Goal: Ask a question: Seek information or help from site administrators or community

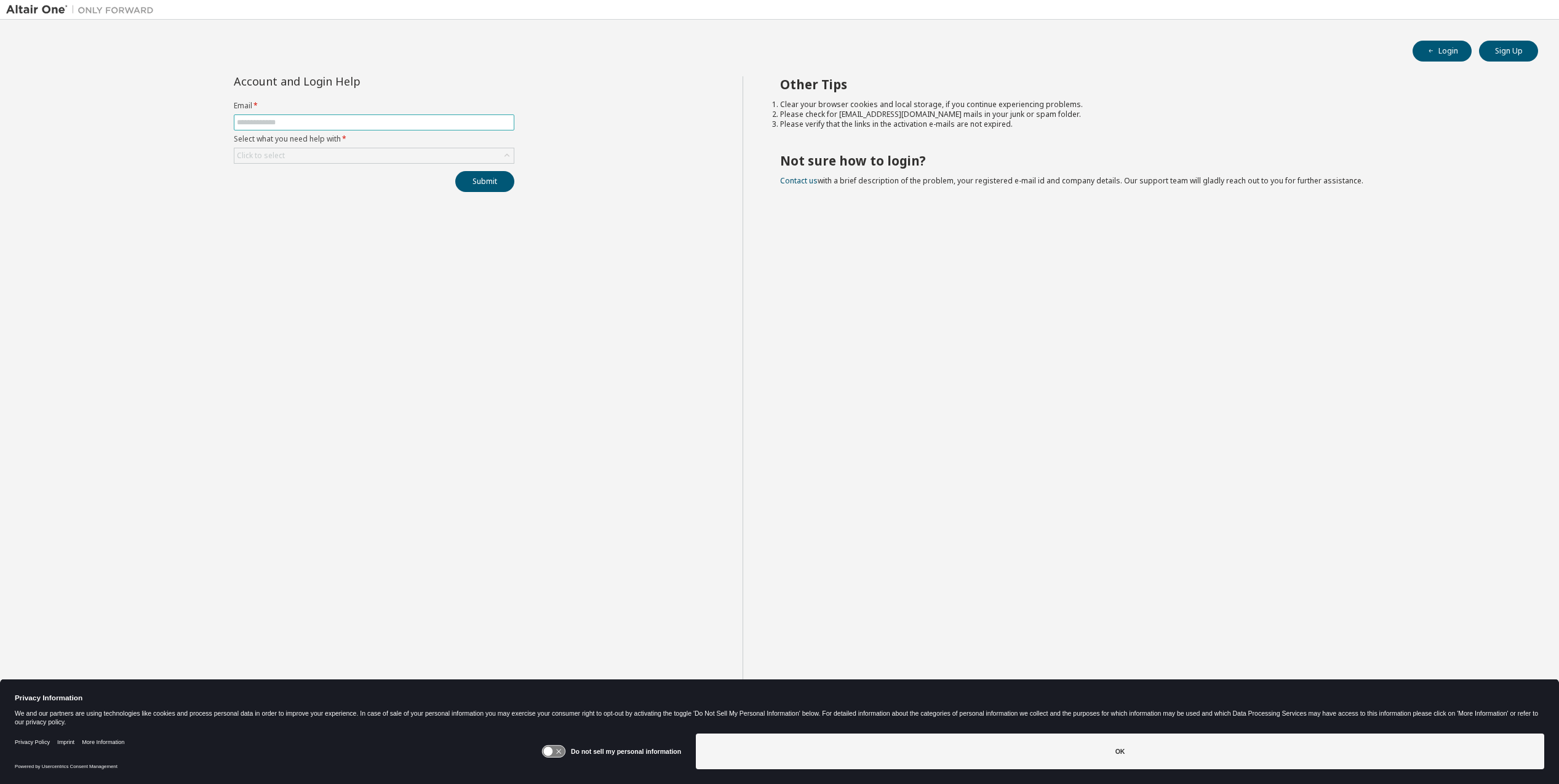
click at [325, 126] on input "text" at bounding box center [374, 122] width 274 height 10
type input "**********"
click at [471, 177] on button "Submit" at bounding box center [484, 181] width 59 height 21
click at [355, 147] on input "**********" at bounding box center [374, 151] width 274 height 10
click at [404, 136] on label "Email *" at bounding box center [374, 135] width 281 height 10
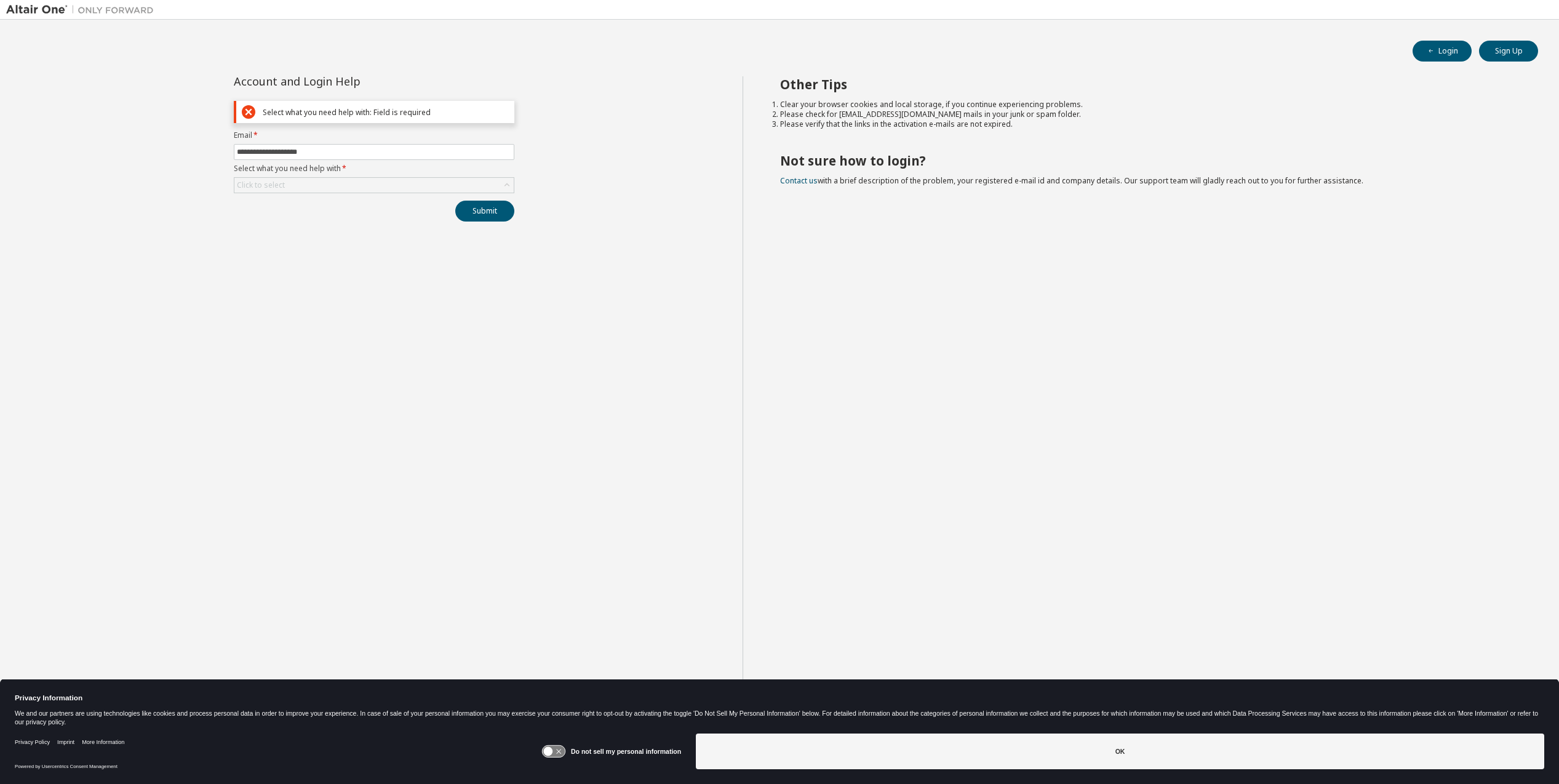
click at [383, 171] on label "Select what you need help with *" at bounding box center [374, 168] width 281 height 10
click at [382, 181] on div "Click to select" at bounding box center [374, 185] width 280 height 14
click at [381, 181] on div "Click to select" at bounding box center [374, 185] width 280 height 14
drag, startPoint x: 381, startPoint y: 181, endPoint x: 311, endPoint y: 225, distance: 82.7
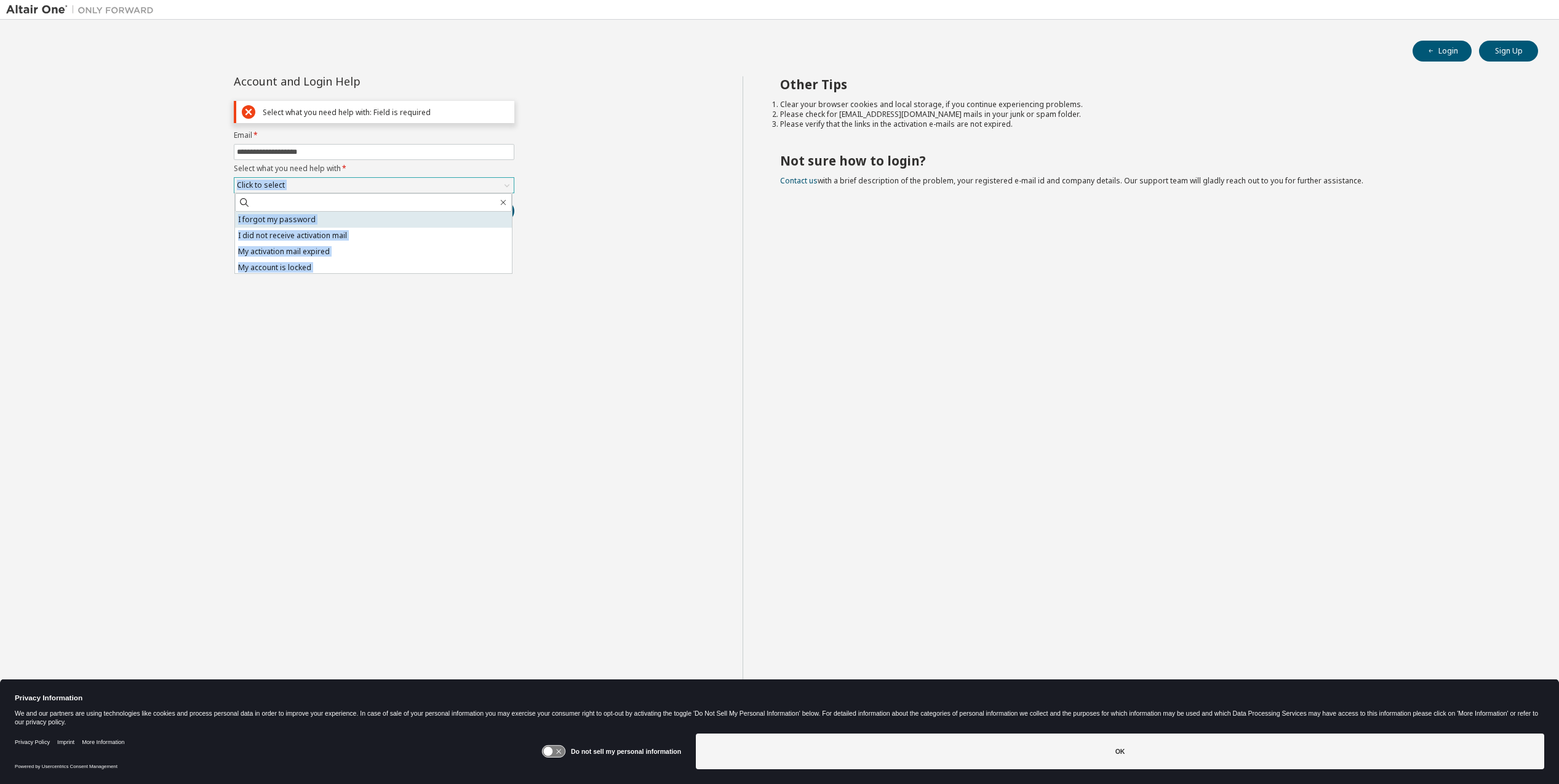
click at [311, 225] on li "I forgot my password" at bounding box center [374, 220] width 277 height 16
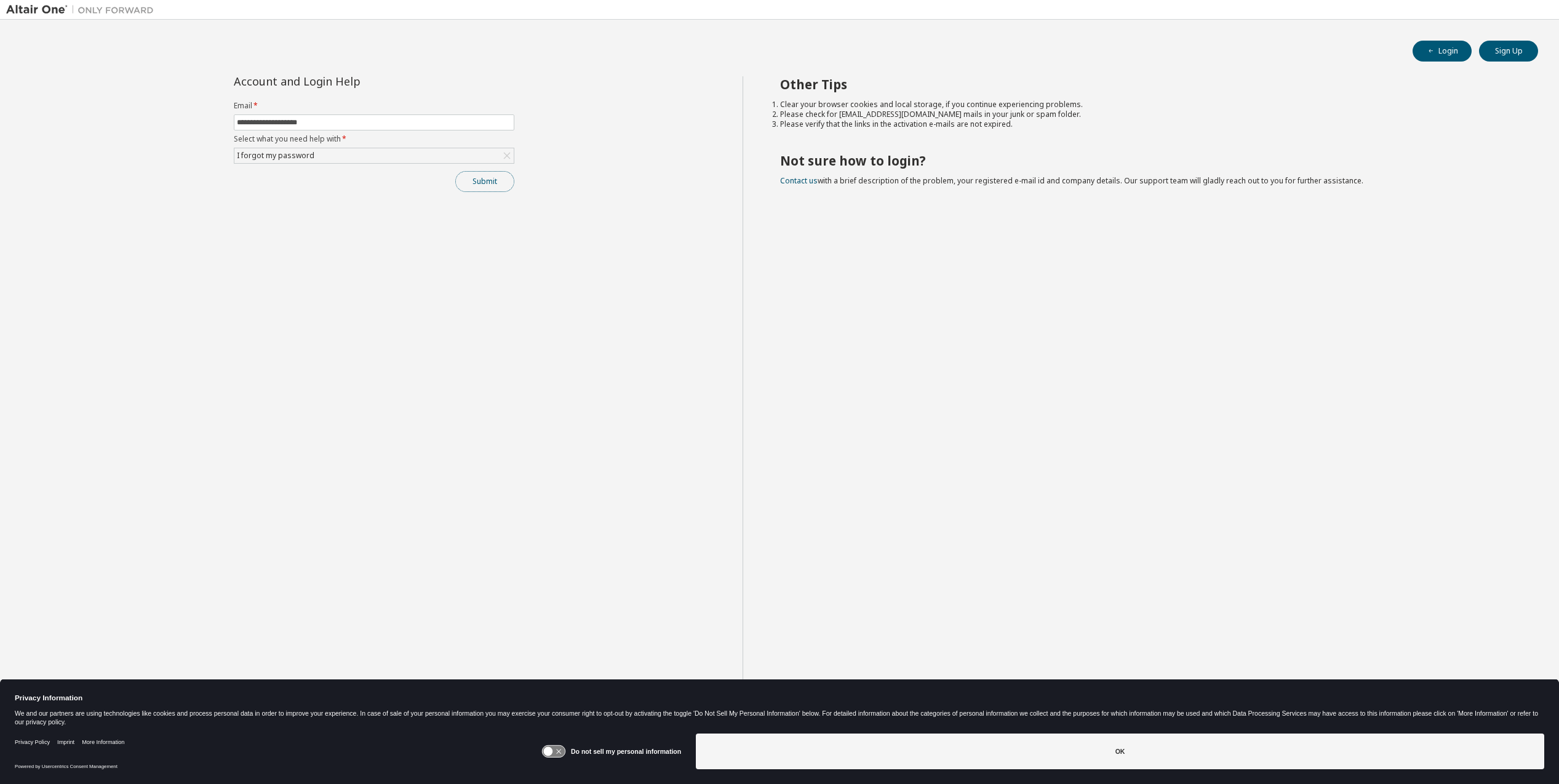
click at [484, 182] on button "Submit" at bounding box center [484, 181] width 59 height 21
click at [485, 180] on button "Submit" at bounding box center [484, 181] width 59 height 21
click at [499, 187] on button "Submit" at bounding box center [484, 181] width 59 height 21
click at [509, 186] on button "Submit" at bounding box center [484, 181] width 59 height 21
